Goal: Information Seeking & Learning: Learn about a topic

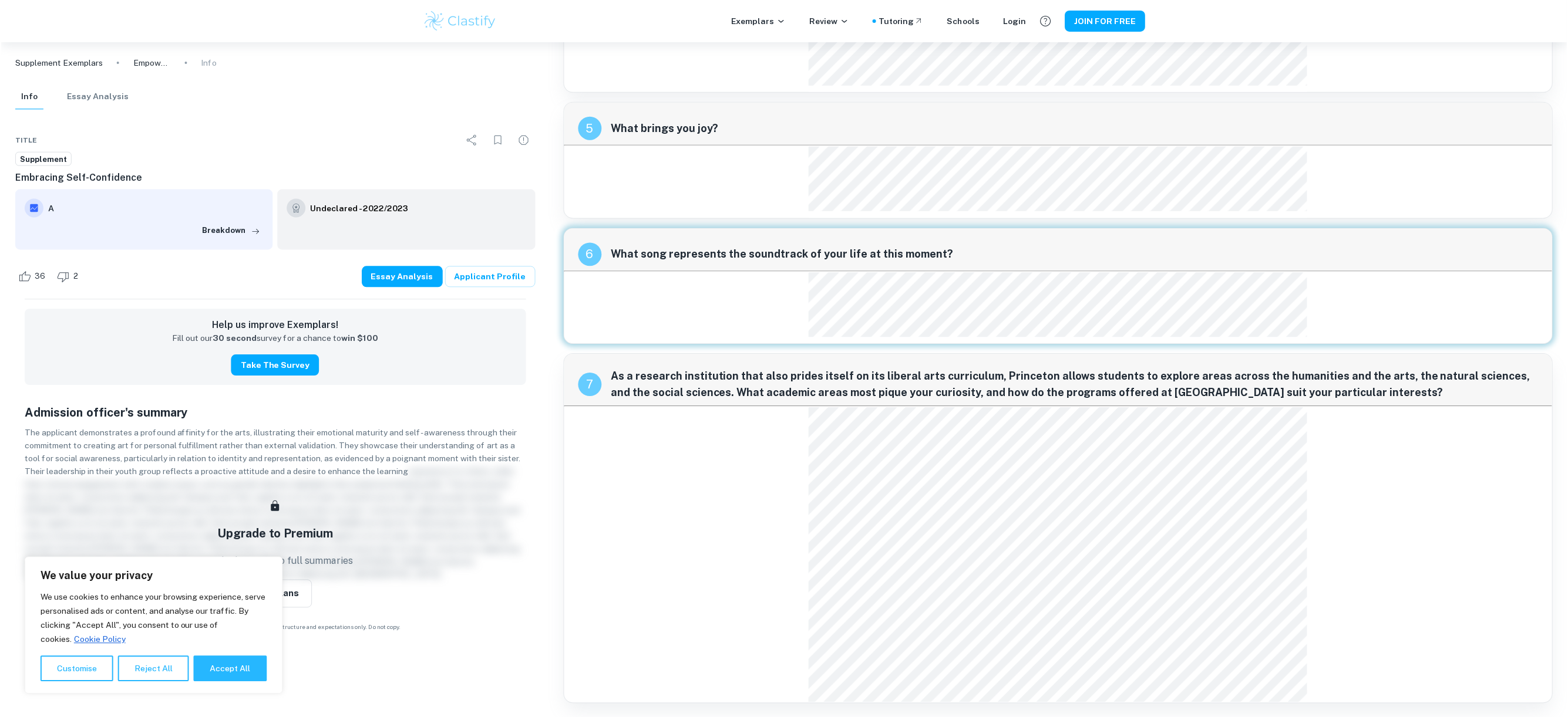
scroll to position [1059, 0]
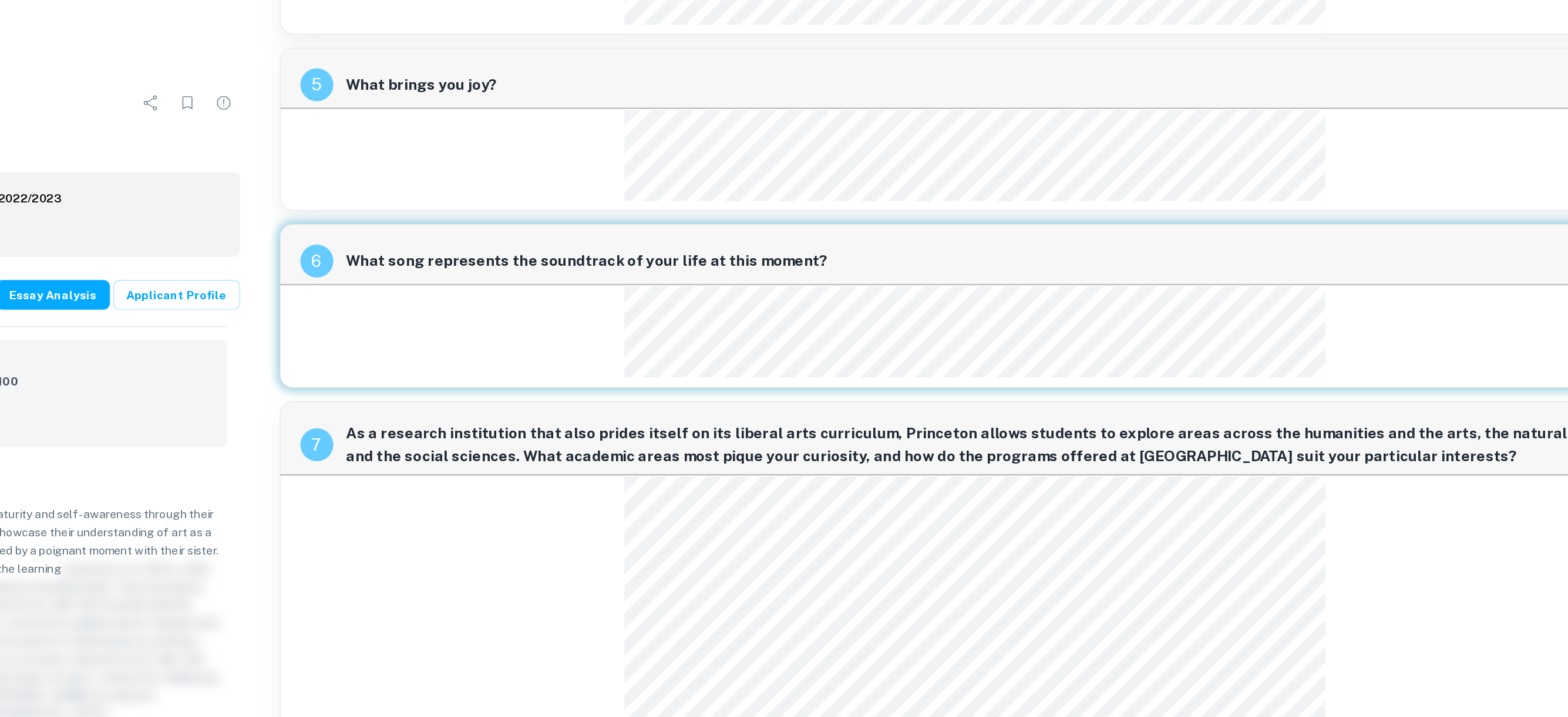
click at [807, 290] on div "6 What song represents the soundtrack of your life at this moment?" at bounding box center [1059, 285] width 991 height 116
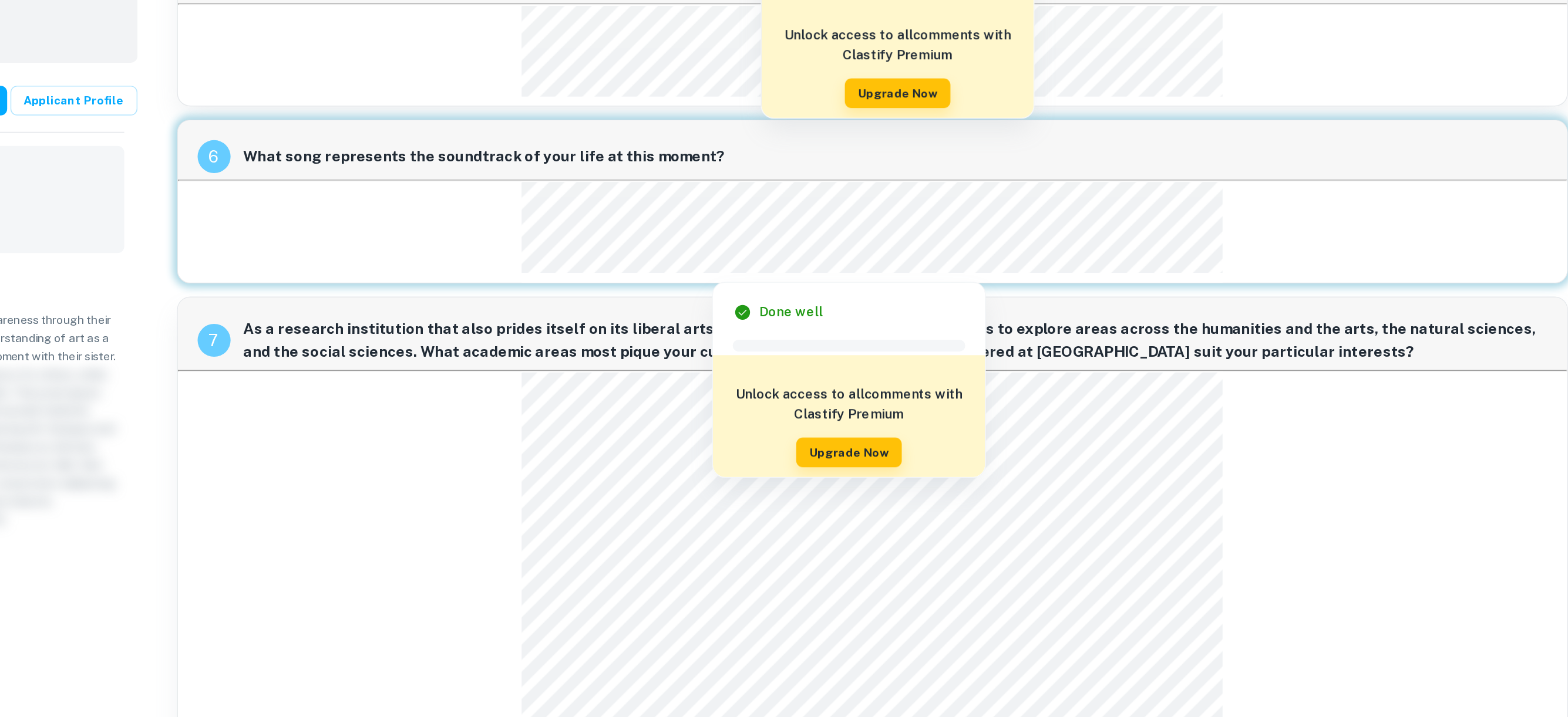
scroll to position [1001, 0]
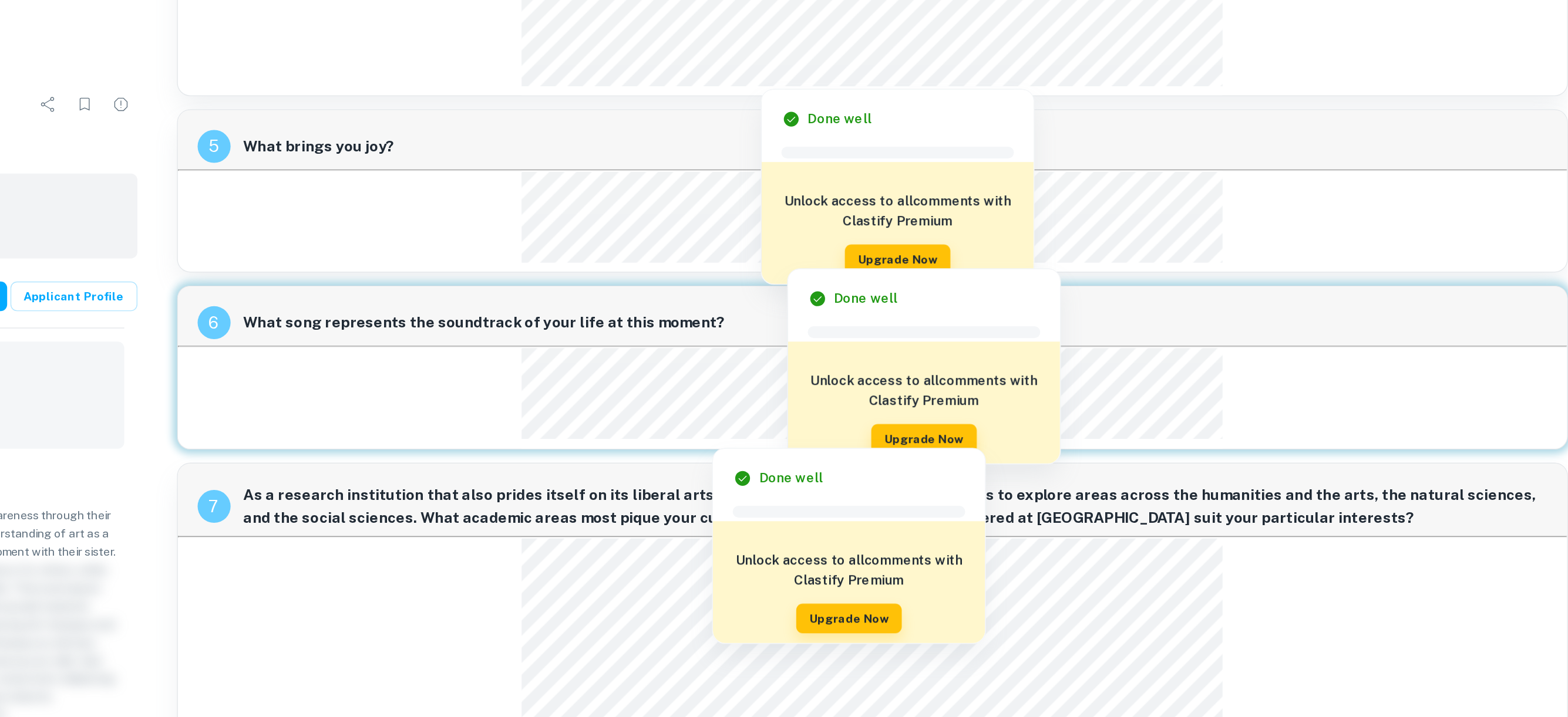
click at [946, 231] on div at bounding box center [1044, 230] width 462 height 23
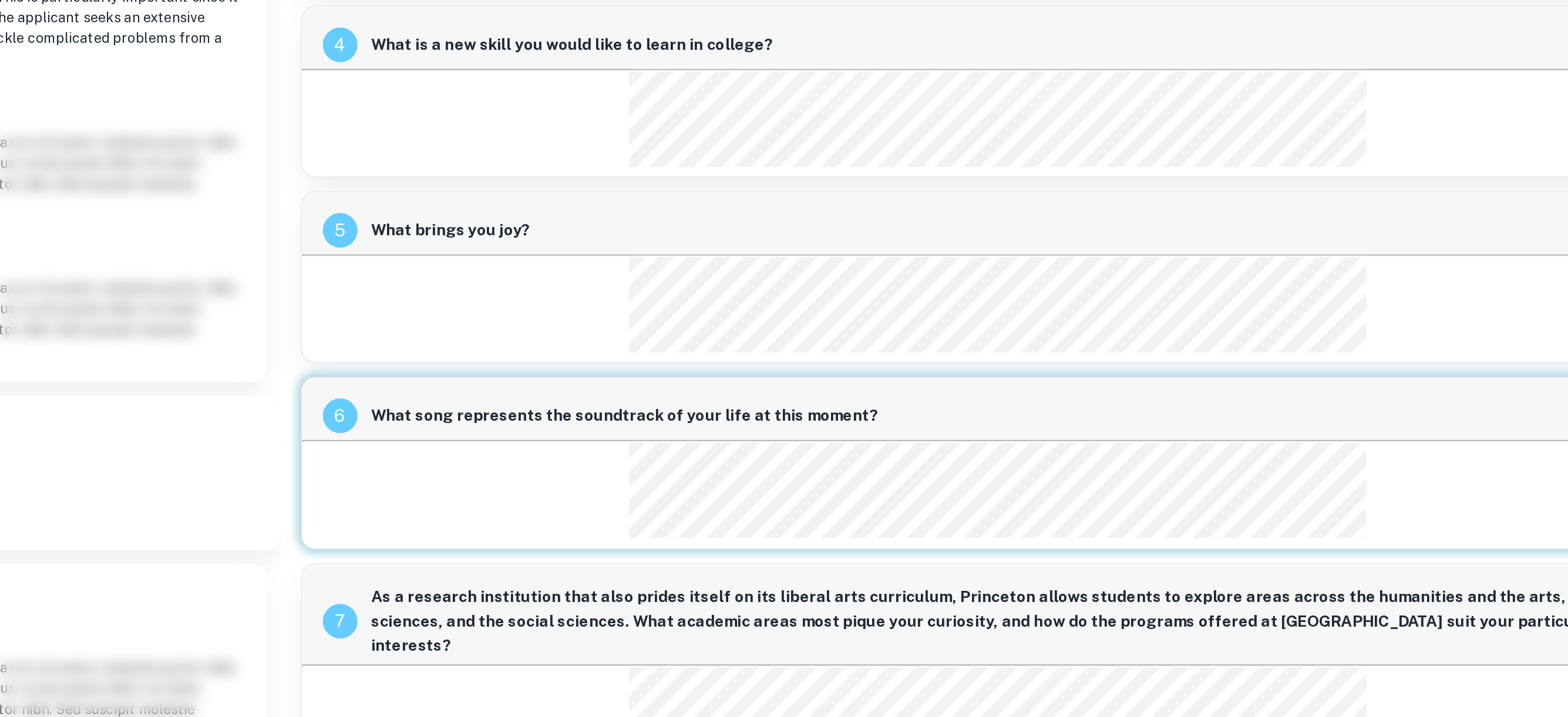
scroll to position [778, 0]
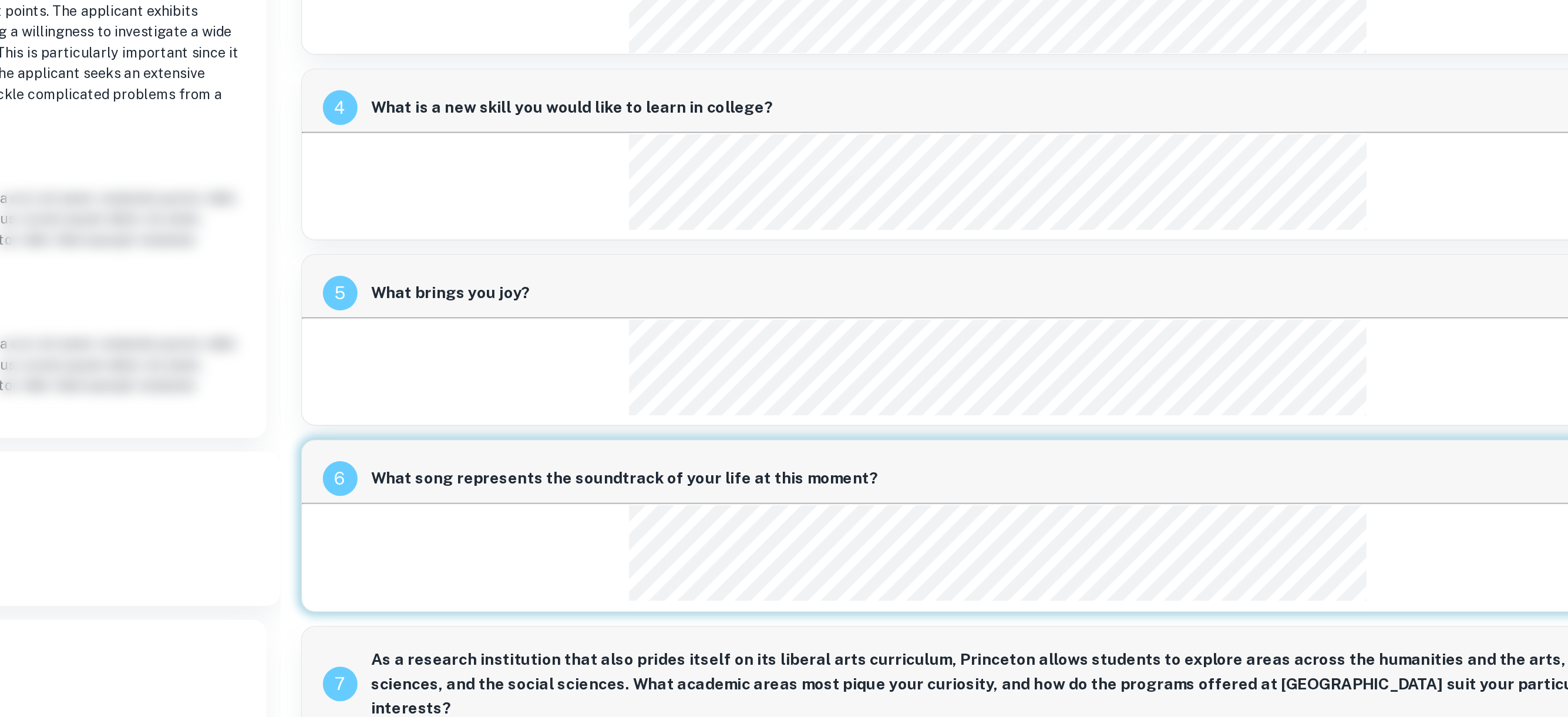
click at [1190, 341] on div "4 What is a new skill you would like to learn in college?" at bounding box center [1081, 298] width 944 height 116
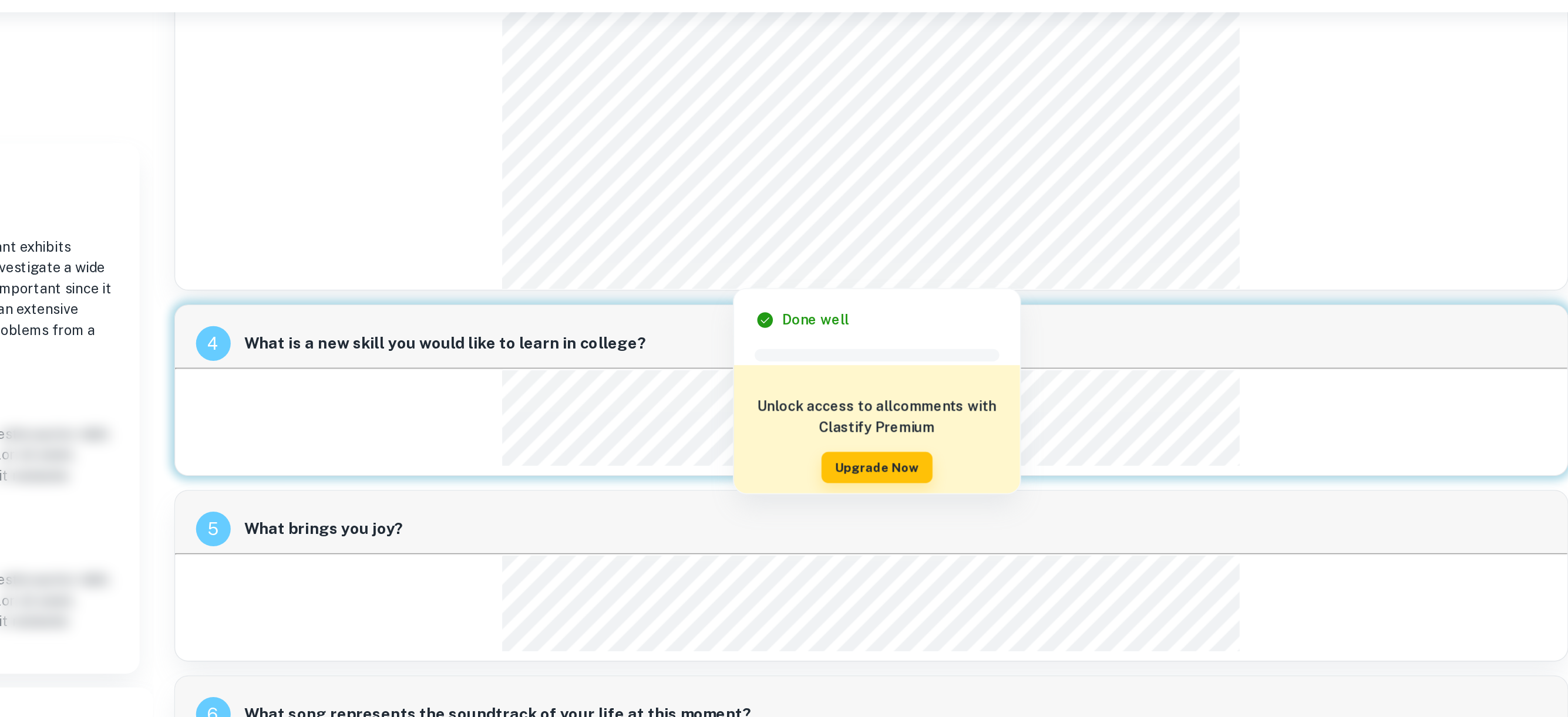
click at [1305, 188] on div at bounding box center [1227, 188] width 173 height 19
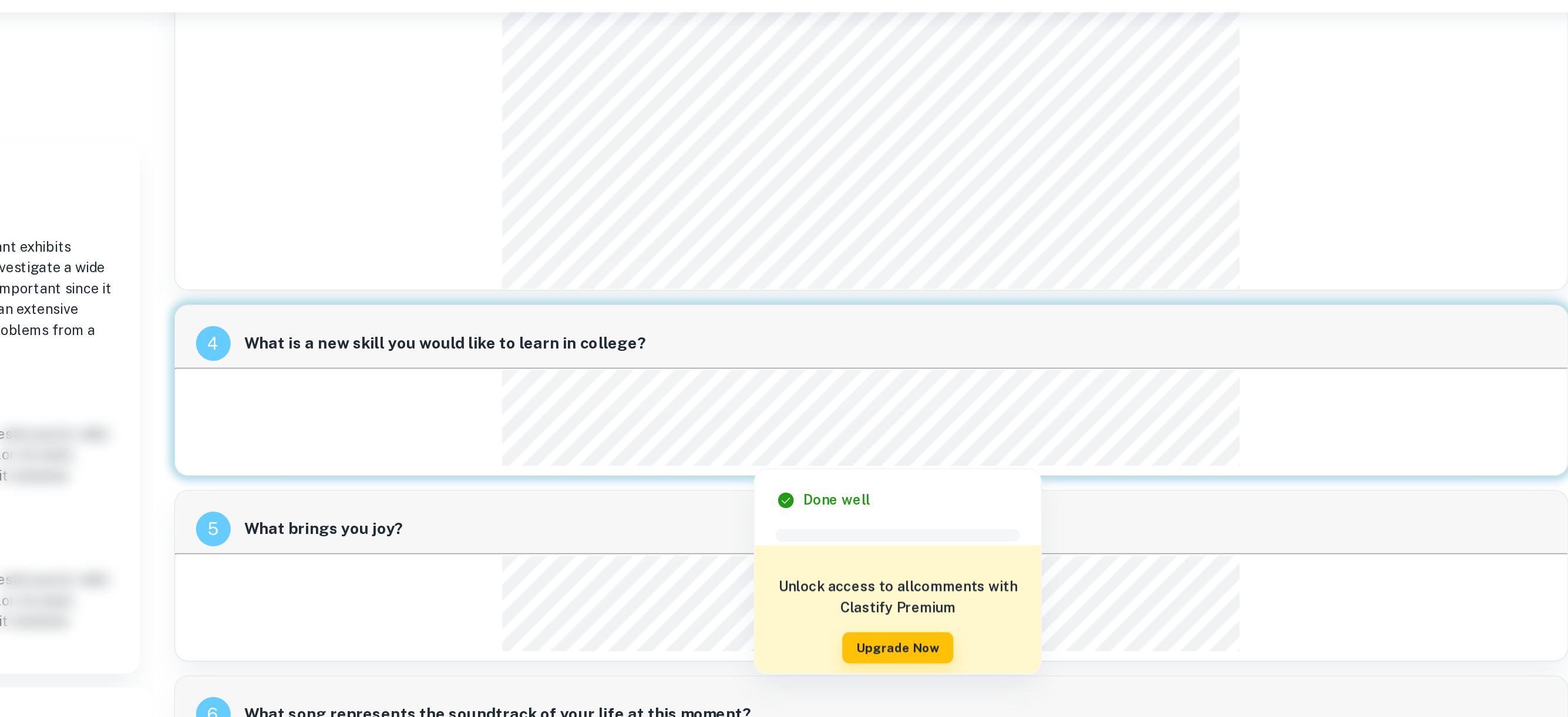
click at [1234, 307] on div at bounding box center [1082, 310] width 486 height 20
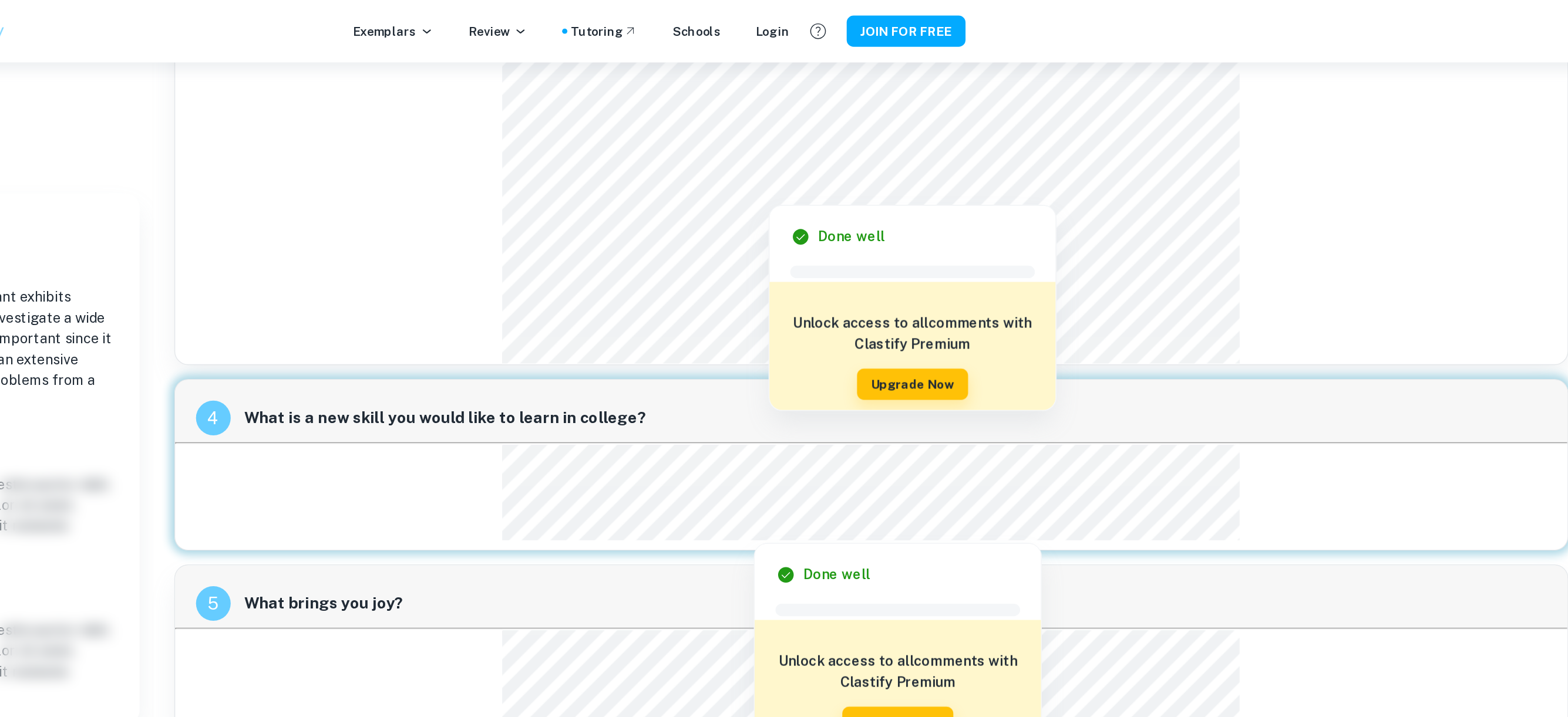
scroll to position [757, 0]
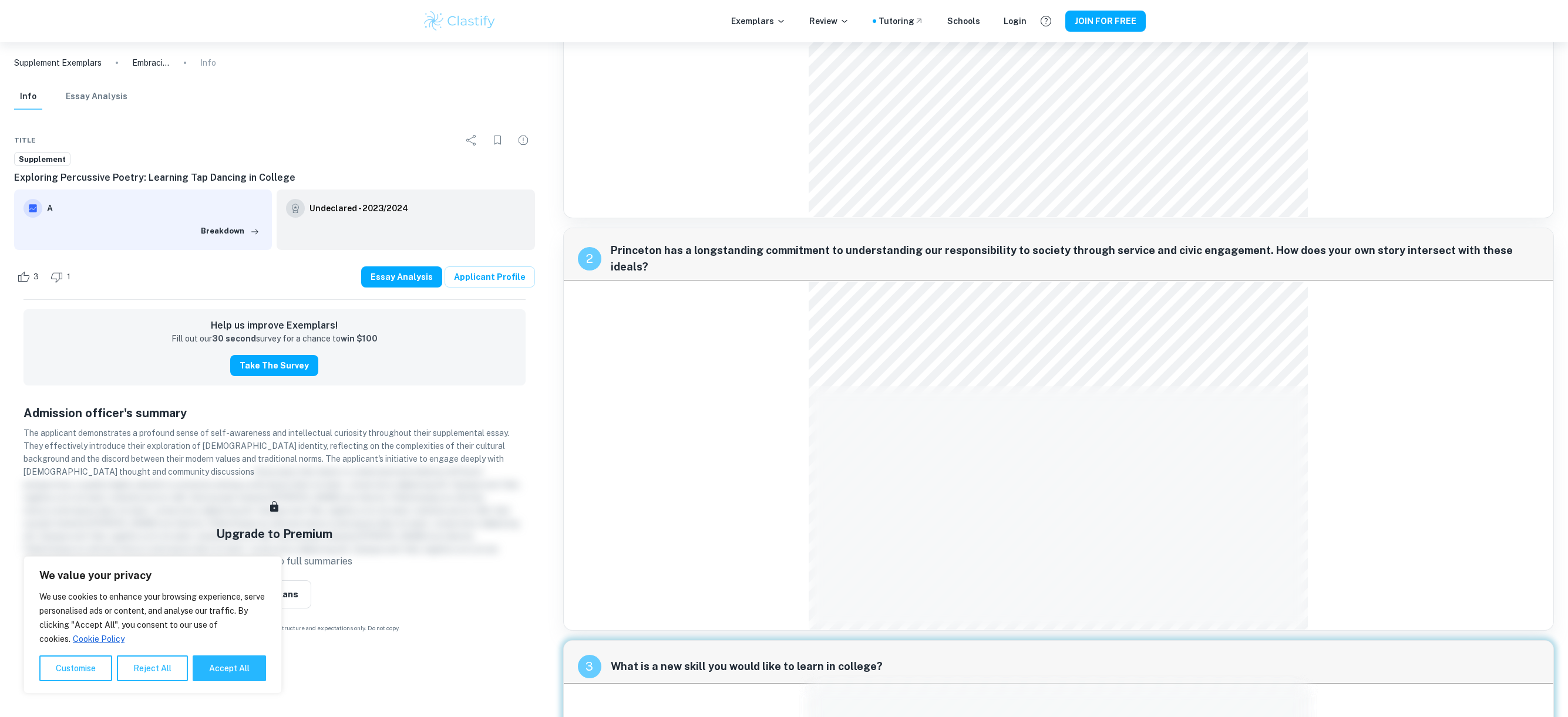
scroll to position [833, 0]
